Goal: Information Seeking & Learning: Learn about a topic

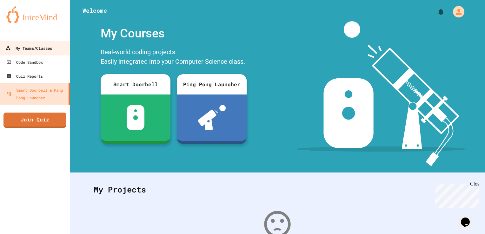
click at [45, 43] on link "My Teams/Classes" at bounding box center [35, 48] width 72 height 14
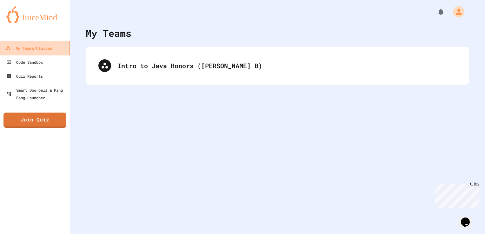
click at [45, 43] on link "My Teams/Classes" at bounding box center [35, 48] width 72 height 14
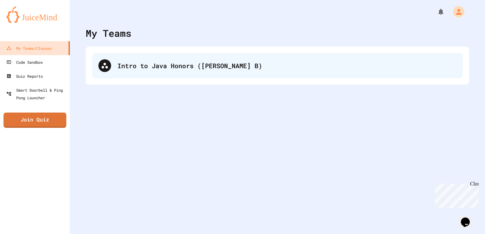
click at [136, 60] on div "Intro to Java Honors ([PERSON_NAME] B)" at bounding box center [277, 65] width 370 height 25
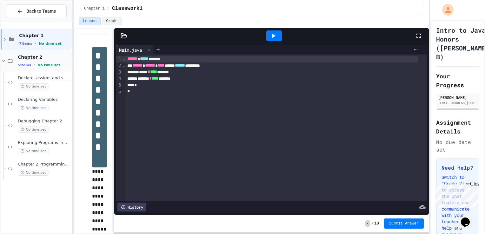
click at [60, 68] on div "Chapter 2 5 items • No time set" at bounding box center [36, 61] width 71 height 22
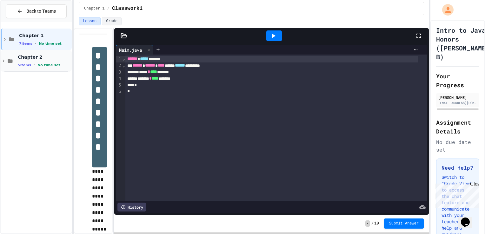
click at [59, 62] on div "5 items • No time set" at bounding box center [44, 64] width 53 height 5
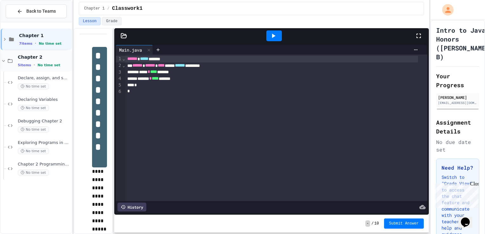
click at [58, 60] on div "Chapter 2 5 items • No time set" at bounding box center [44, 60] width 53 height 13
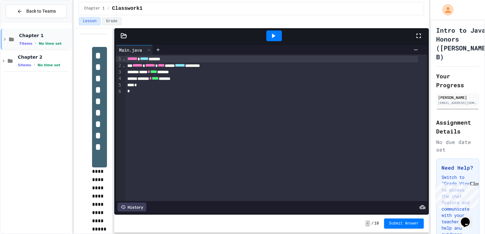
click at [48, 38] on span "Chapter 1" at bounding box center [44, 36] width 51 height 6
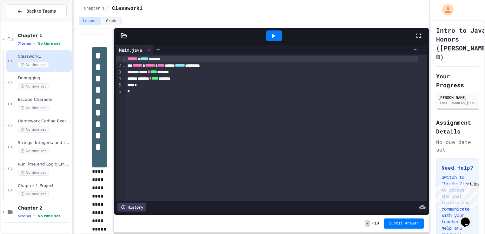
click at [48, 38] on span "Chapter 1" at bounding box center [44, 36] width 53 height 6
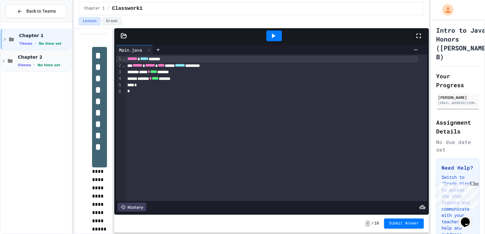
click at [51, 61] on div "Chapter 2 5 items • No time set" at bounding box center [44, 60] width 53 height 13
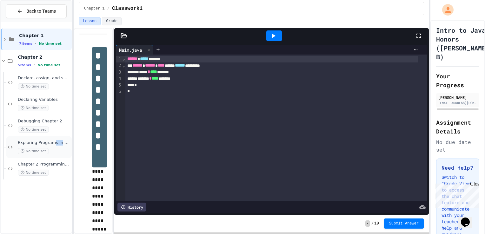
drag, startPoint x: 58, startPoint y: 140, endPoint x: 49, endPoint y: 143, distance: 8.9
click at [49, 143] on span "Exploring Programs in Chapter 2" at bounding box center [44, 142] width 53 height 5
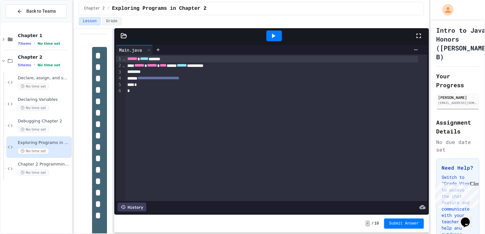
click at [123, 34] on icon at bounding box center [123, 35] width 5 height 4
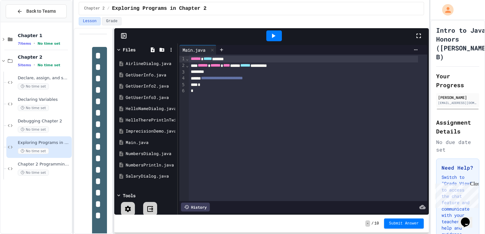
click at [122, 35] on icon at bounding box center [124, 36] width 6 height 6
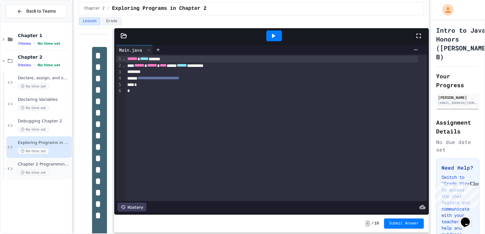
click at [56, 167] on div "Chapter 2 Programming Exercises 4, 5, 6, and 7 No time set" at bounding box center [44, 169] width 53 height 14
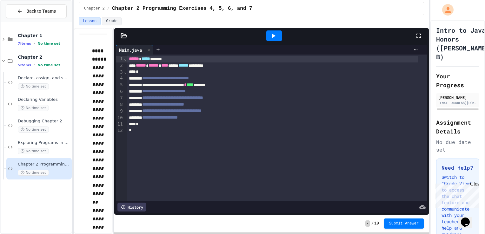
click at [125, 36] on icon at bounding box center [124, 36] width 6 height 6
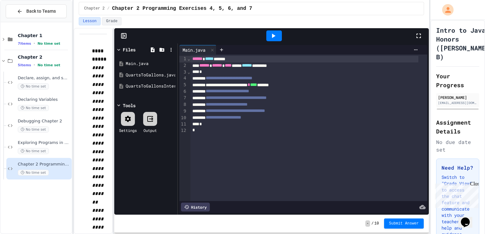
click at [123, 35] on icon at bounding box center [123, 36] width 0 height 5
